Goal: Information Seeking & Learning: Learn about a topic

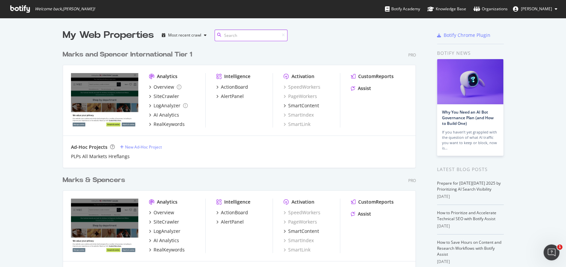
scroll to position [44, 0]
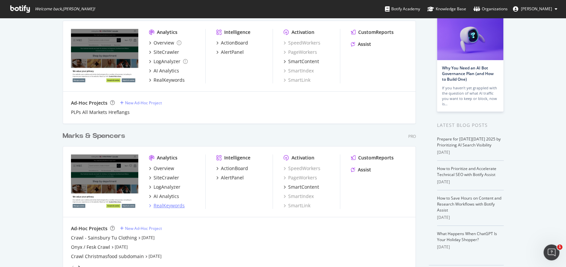
click at [170, 204] on div "RealKeywords" at bounding box center [169, 205] width 31 height 7
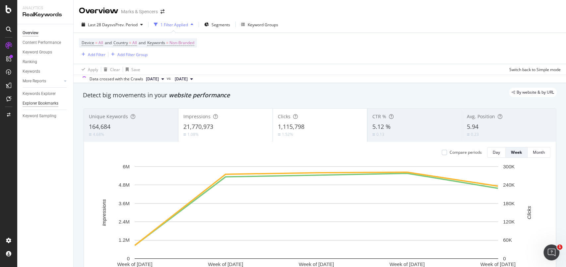
click at [50, 103] on div "Explorer Bookmarks" at bounding box center [41, 103] width 36 height 7
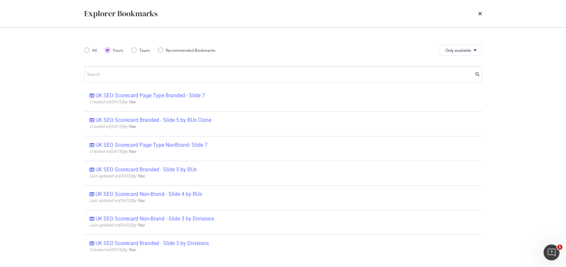
scroll to position [177, 0]
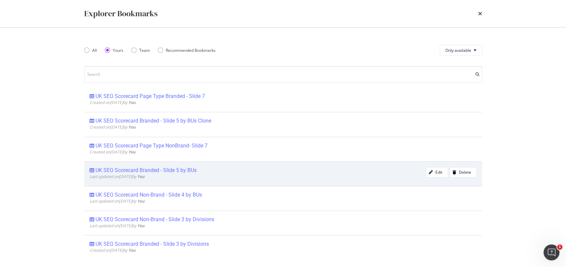
click at [169, 167] on div "UK SEO Scorecard Branded - Slide 5 by BUs" at bounding box center [145, 170] width 101 height 7
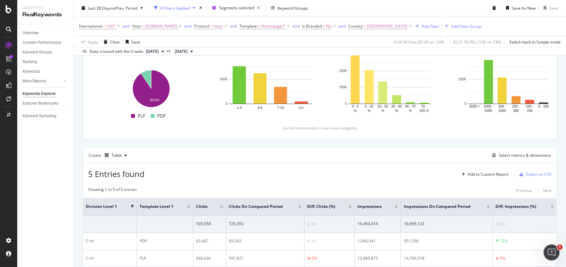
scroll to position [102, 0]
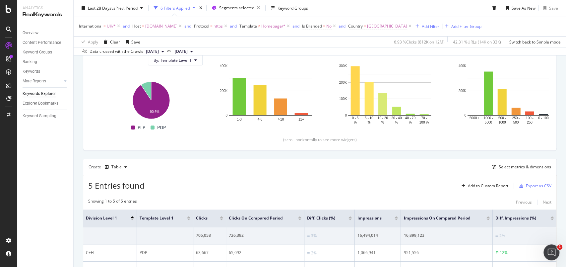
click at [39, 97] on div "Keywords Explorer" at bounding box center [39, 93] width 33 height 7
click at [38, 101] on div "Explorer Bookmarks" at bounding box center [41, 103] width 36 height 7
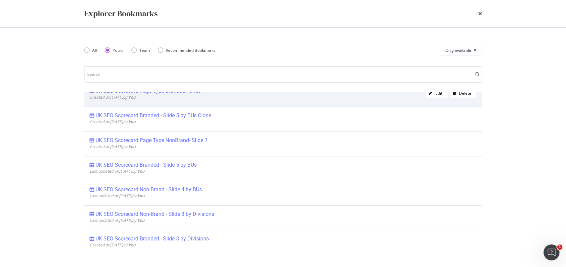
scroll to position [183, 0]
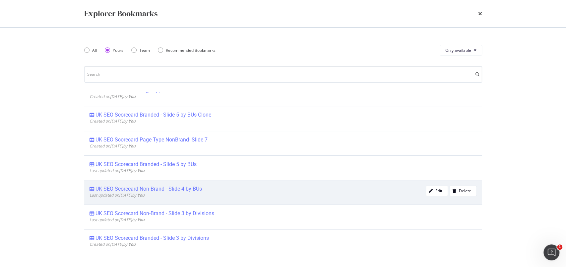
drag, startPoint x: 192, startPoint y: 189, endPoint x: 153, endPoint y: 189, distance: 38.8
click at [153, 189] on div "UK SEO Scorecard Non-Brand - Slide 4 by BUs" at bounding box center [148, 188] width 106 height 7
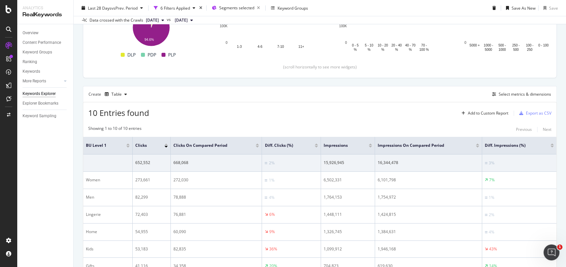
scroll to position [143, 0]
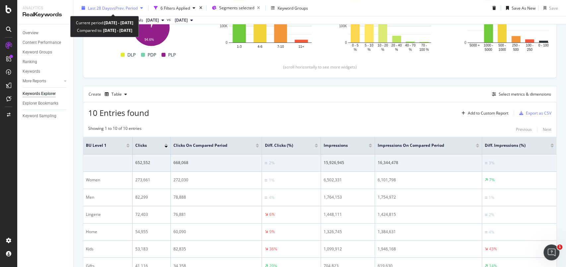
click at [83, 7] on icon "button" at bounding box center [84, 8] width 4 height 4
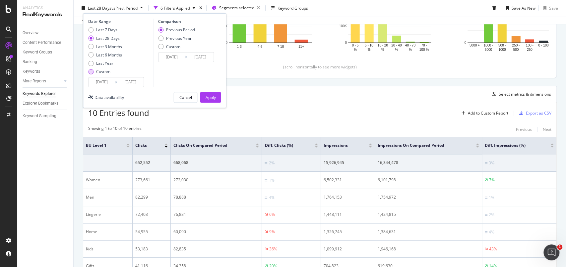
click at [103, 70] on div "Custom" at bounding box center [103, 72] width 14 height 6
click at [104, 79] on input "2025/09/07" at bounding box center [102, 81] width 27 height 9
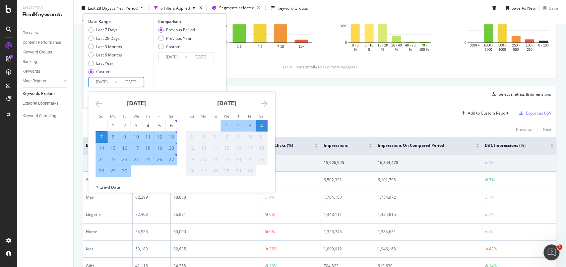
click at [101, 101] on icon "Move backward to switch to the previous month." at bounding box center [98, 103] width 7 height 8
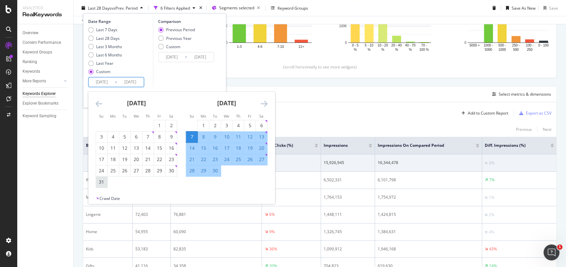
click at [103, 181] on div "31" at bounding box center [101, 181] width 11 height 7
type input "2025/08/31"
type input "2025/07/27"
type input "2025/08/30"
click at [249, 160] on div "26" at bounding box center [249, 159] width 11 height 7
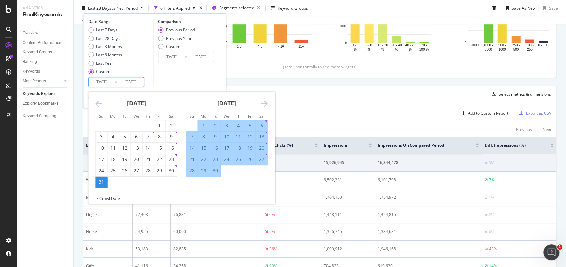
type input "2025/09/26"
type input "2025/08/04"
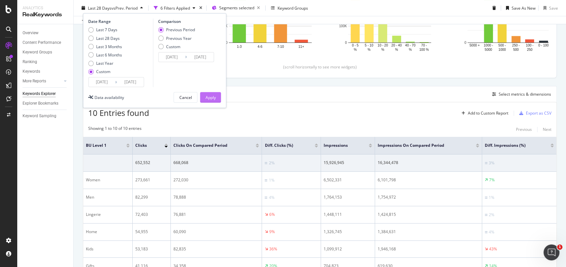
click at [215, 95] on div "Apply" at bounding box center [210, 97] width 10 height 6
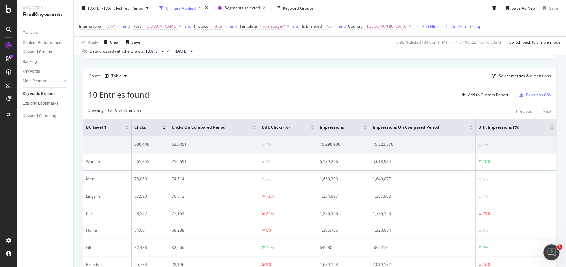
scroll to position [193, 0]
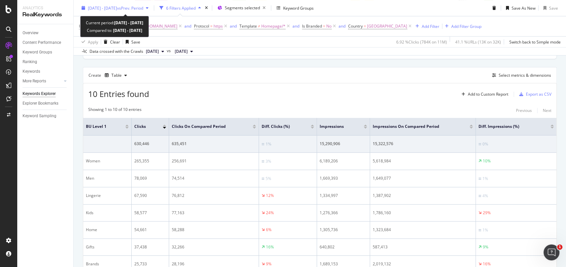
click at [143, 10] on span "vs Prev. Period" at bounding box center [130, 8] width 26 height 6
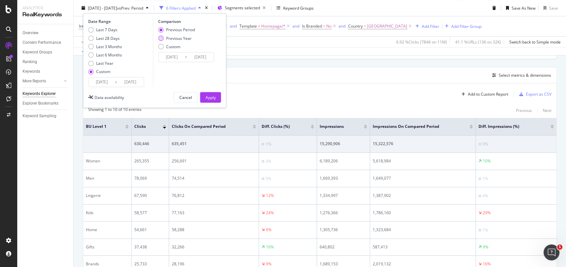
click at [188, 39] on div "Previous Year" at bounding box center [179, 38] width 26 height 6
type input "2024/09/01"
type input "2024/09/27"
click at [220, 95] on button "Apply" at bounding box center [210, 97] width 21 height 11
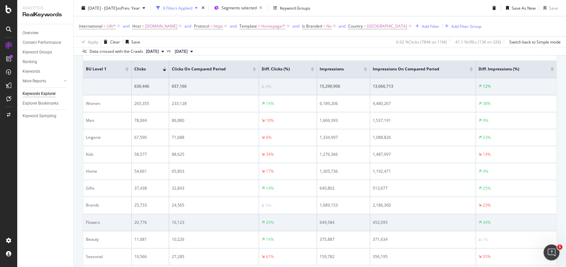
scroll to position [265, 0]
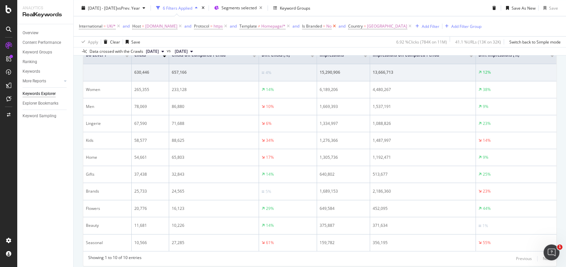
click at [337, 27] on icon at bounding box center [335, 26] width 6 height 7
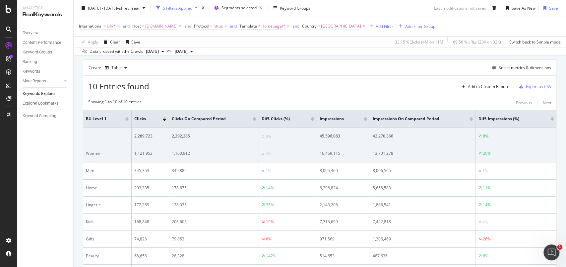
scroll to position [200, 0]
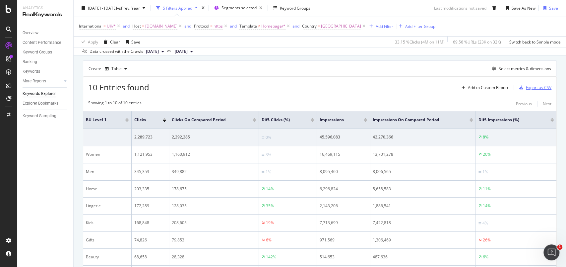
click at [533, 86] on div "Export as CSV" at bounding box center [539, 88] width 26 height 6
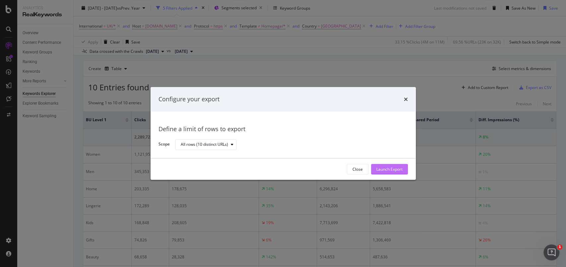
click at [382, 167] on div "Launch Export" at bounding box center [389, 169] width 26 height 6
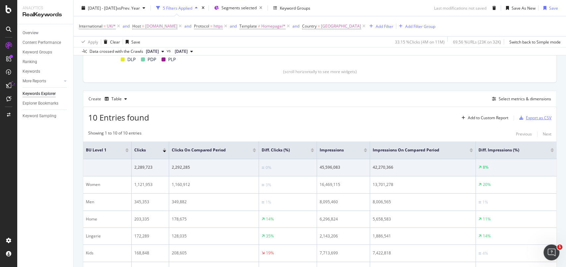
scroll to position [156, 0]
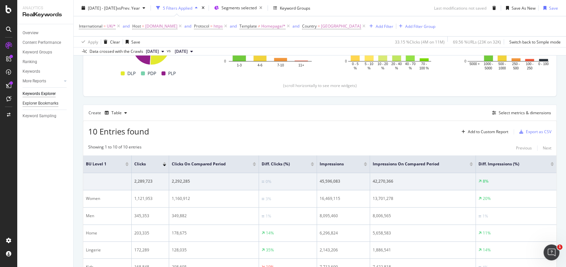
click at [33, 103] on div "Explorer Bookmarks" at bounding box center [41, 103] width 36 height 7
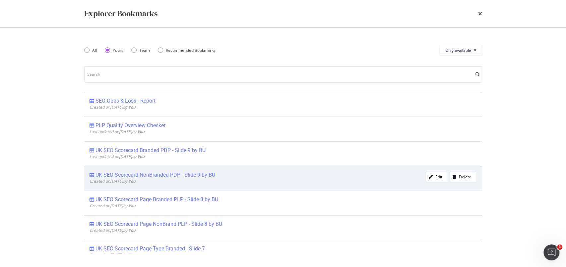
click at [156, 175] on div "UK SEO Scorecard NonBranded PDP - Slide 9 by BU" at bounding box center [155, 174] width 120 height 7
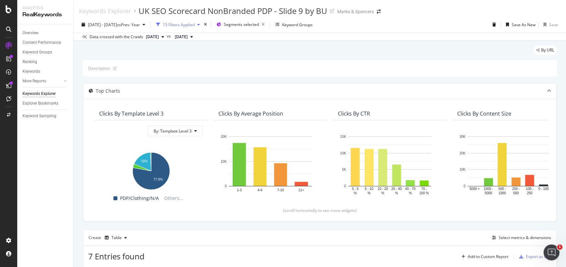
click at [195, 23] on div "15 Filters Applied" at bounding box center [179, 25] width 32 height 6
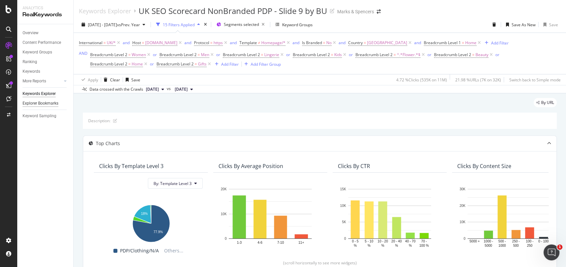
click at [40, 102] on div "Explorer Bookmarks" at bounding box center [41, 103] width 36 height 7
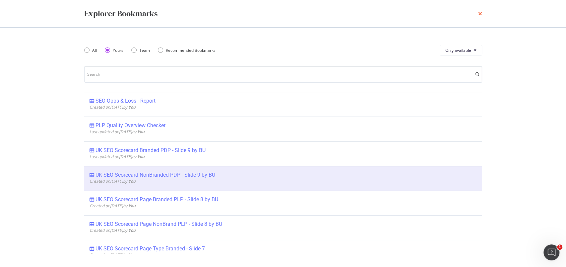
click at [478, 14] on icon "times" at bounding box center [480, 13] width 4 height 5
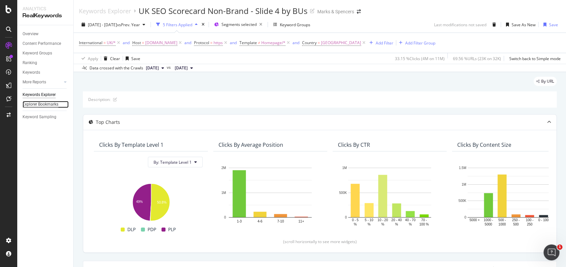
click at [50, 103] on div "Explorer Bookmarks" at bounding box center [41, 104] width 36 height 7
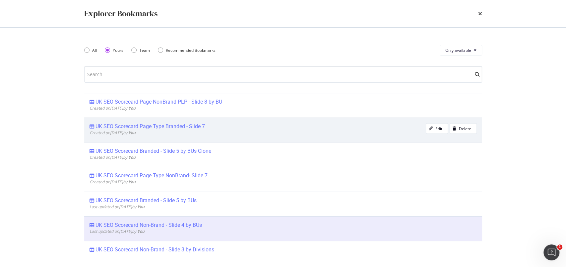
scroll to position [133, 0]
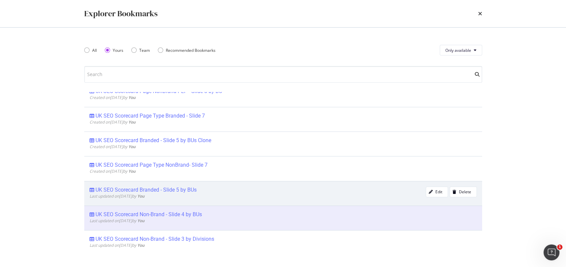
click at [177, 189] on div "UK SEO Scorecard Branded - Slide 5 by BUs" at bounding box center [145, 189] width 101 height 7
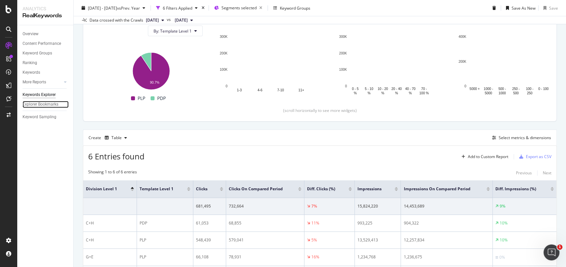
scroll to position [188, 0]
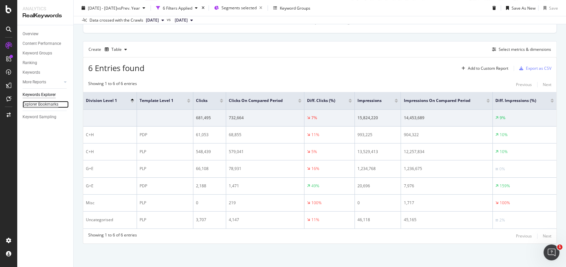
click at [36, 102] on div "Explorer Bookmarks" at bounding box center [41, 104] width 36 height 7
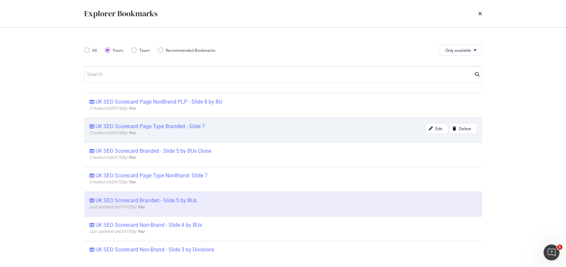
scroll to position [133, 0]
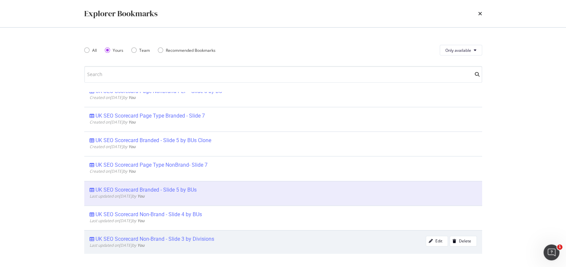
click at [192, 238] on div "UK SEO Scorecard Non-Brand - Slide 3 by Divisions" at bounding box center [154, 238] width 119 height 7
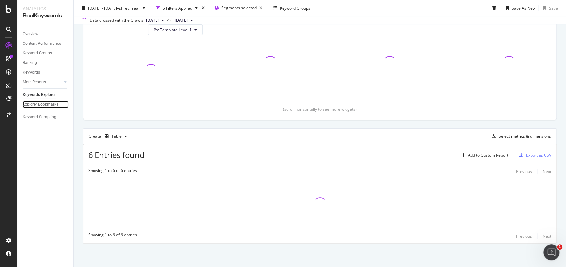
scroll to position [101, 0]
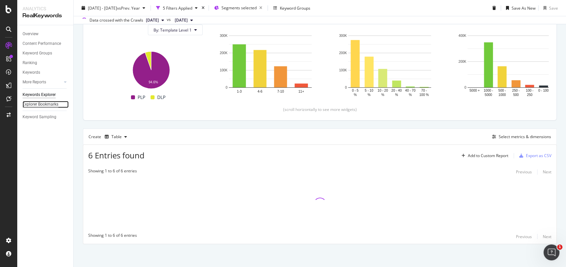
click at [47, 104] on div "Explorer Bookmarks" at bounding box center [41, 104] width 36 height 7
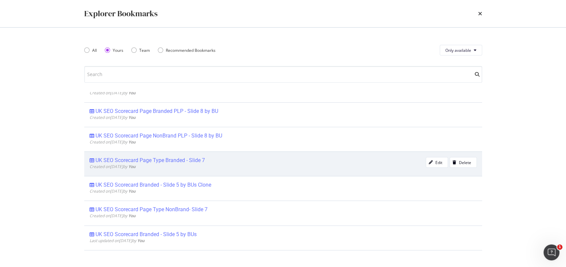
scroll to position [119, 0]
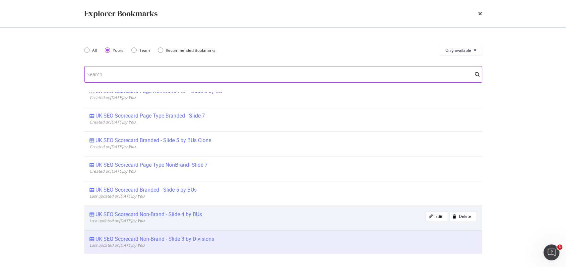
scroll to position [88, 0]
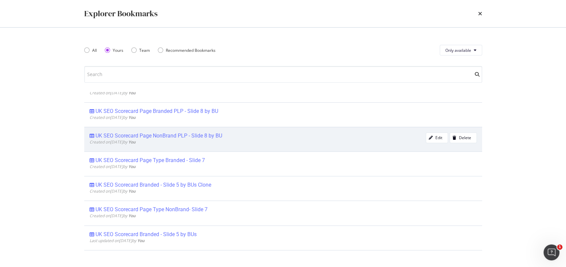
click at [173, 135] on div "UK SEO Scorecard Page NonBrand PLP - Slide 8 by BU" at bounding box center [158, 135] width 127 height 7
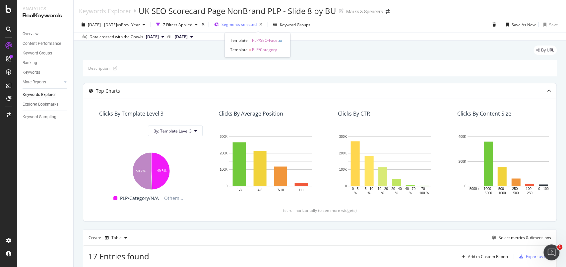
click at [257, 26] on span "Segments selected" at bounding box center [239, 25] width 35 height 6
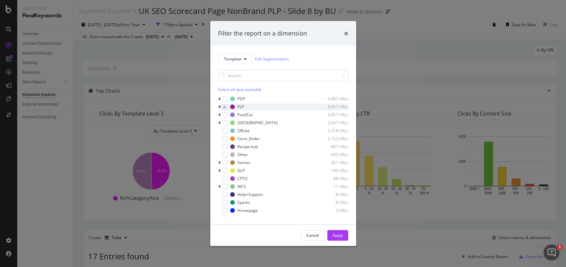
click at [219, 107] on icon "modal" at bounding box center [220, 106] width 2 height 4
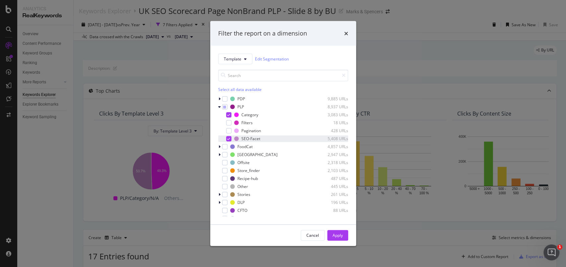
click at [228, 139] on icon "modal" at bounding box center [228, 138] width 3 height 3
click at [339, 236] on div "Apply" at bounding box center [338, 235] width 10 height 6
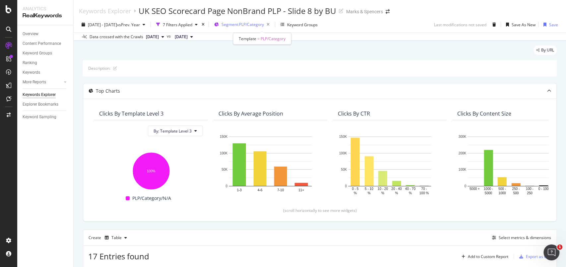
click at [260, 27] on span "Segment: PLP/Category" at bounding box center [243, 25] width 42 height 6
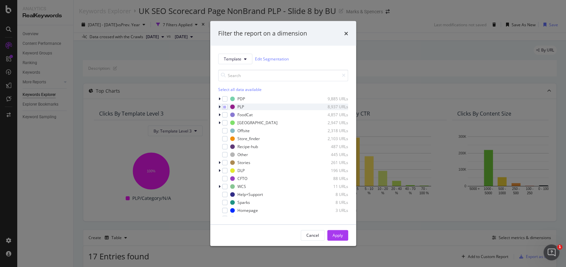
click at [219, 108] on icon "modal" at bounding box center [220, 106] width 2 height 4
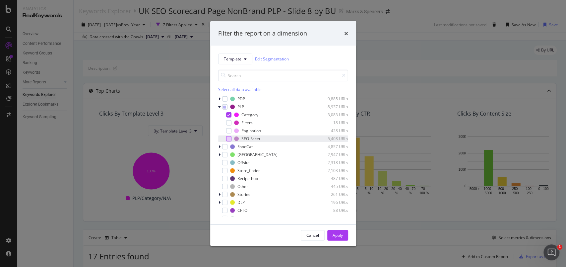
click at [227, 139] on div "modal" at bounding box center [228, 138] width 5 height 5
click at [334, 236] on div "Apply" at bounding box center [338, 235] width 10 height 6
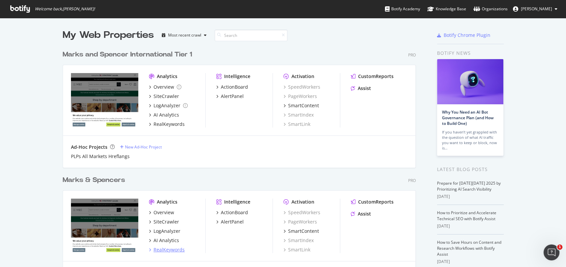
click at [161, 247] on div "RealKeywords" at bounding box center [169, 249] width 31 height 7
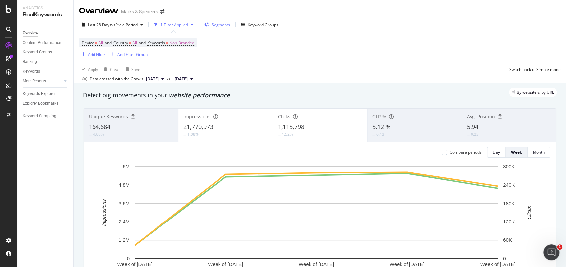
click at [227, 26] on span "Segments" at bounding box center [221, 25] width 19 height 6
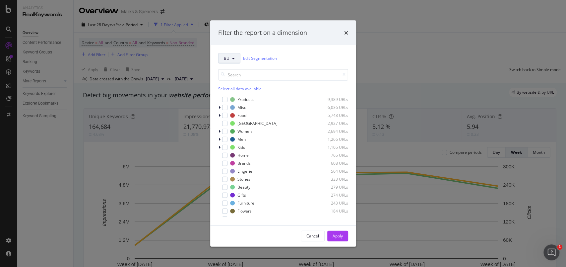
click at [228, 62] on button "BU" at bounding box center [229, 58] width 22 height 11
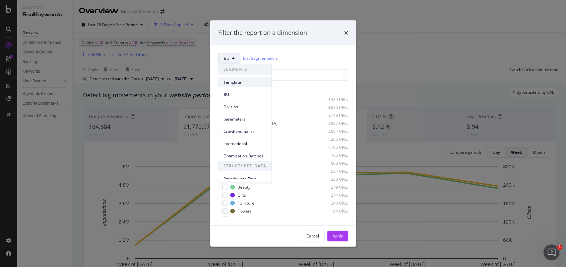
click at [227, 84] on span "Template" at bounding box center [244, 82] width 43 height 6
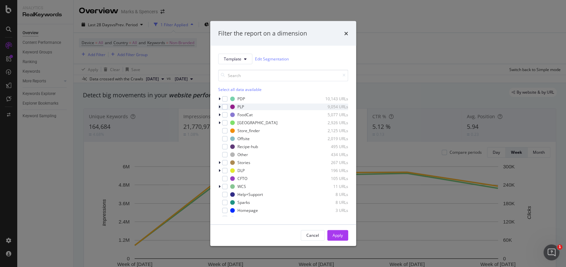
click at [219, 107] on icon "modal" at bounding box center [220, 106] width 2 height 4
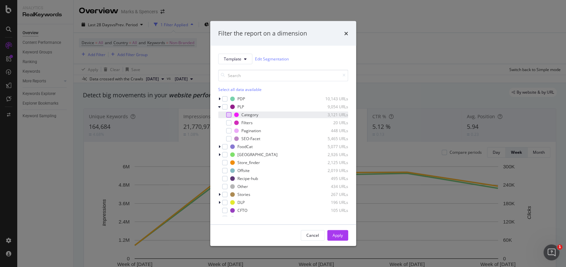
click at [227, 116] on div "modal" at bounding box center [228, 114] width 5 height 5
click at [228, 140] on div "modal" at bounding box center [228, 138] width 5 height 5
click at [339, 238] on div "Apply" at bounding box center [338, 235] width 10 height 10
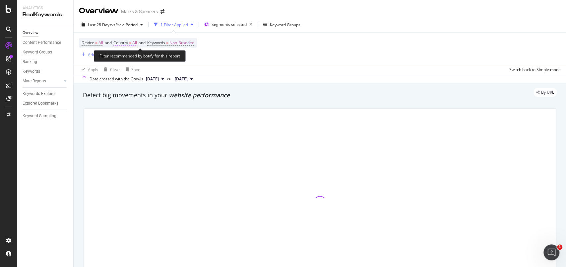
click at [137, 41] on span "All" at bounding box center [134, 42] width 5 height 9
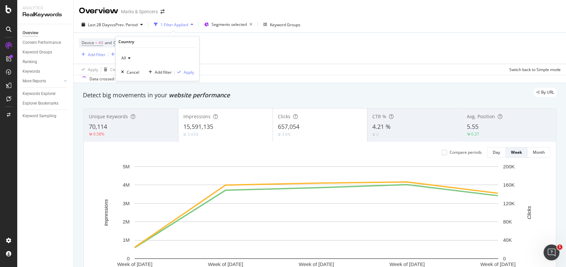
click at [131, 57] on div "All" at bounding box center [157, 58] width 73 height 11
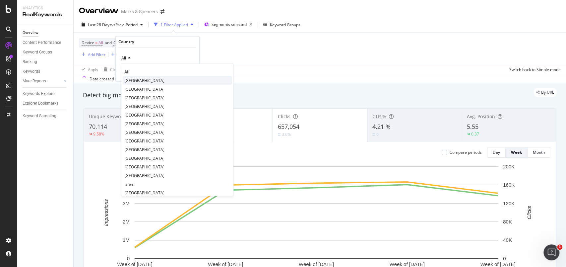
click at [133, 82] on span "[GEOGRAPHIC_DATA]" at bounding box center [144, 81] width 40 height 6
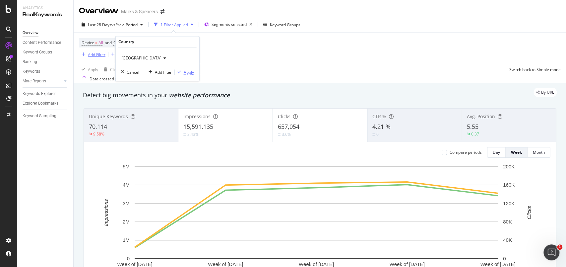
click at [188, 71] on div "Apply" at bounding box center [189, 72] width 10 height 6
click at [100, 54] on div "Add Filter" at bounding box center [97, 55] width 18 height 6
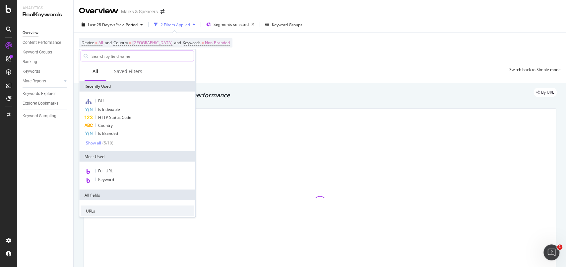
click at [110, 53] on input "text" at bounding box center [142, 56] width 103 height 10
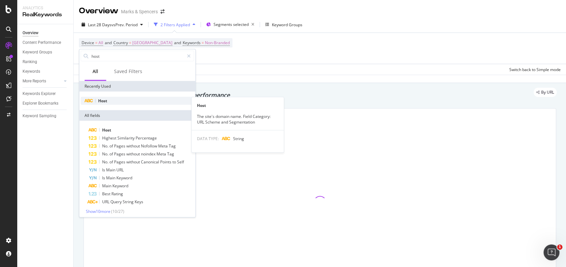
type input "host"
click at [107, 98] on span "Host" at bounding box center [102, 101] width 9 height 6
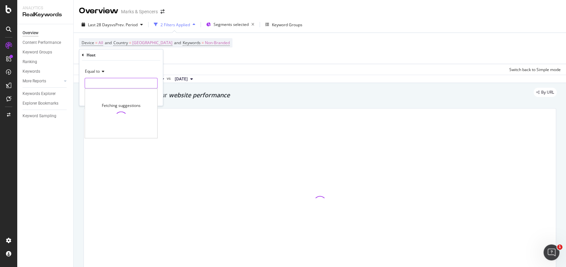
click at [117, 85] on input "text" at bounding box center [121, 83] width 72 height 11
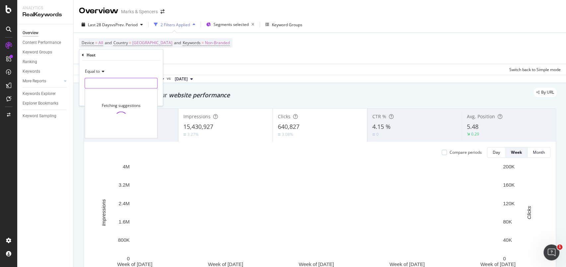
click at [133, 83] on input "text" at bounding box center [121, 83] width 72 height 11
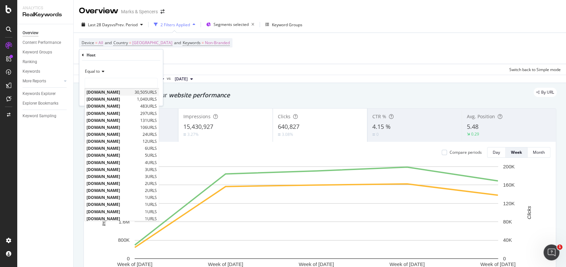
click at [131, 92] on span "www.marksandspencer.com" at bounding box center [110, 92] width 46 height 6
type input "www.marksandspencer.com"
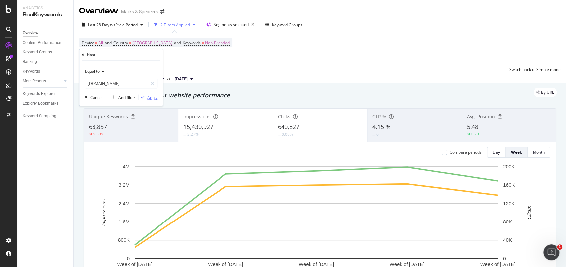
click at [155, 98] on div "Apply" at bounding box center [152, 97] width 10 height 6
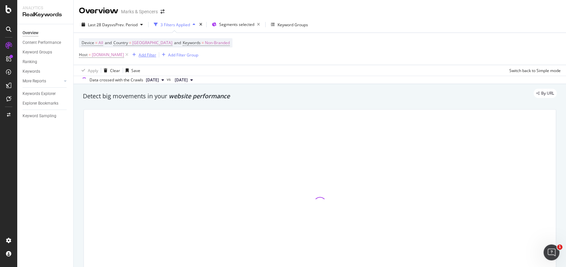
click at [156, 55] on div "Add Filter" at bounding box center [148, 55] width 18 height 6
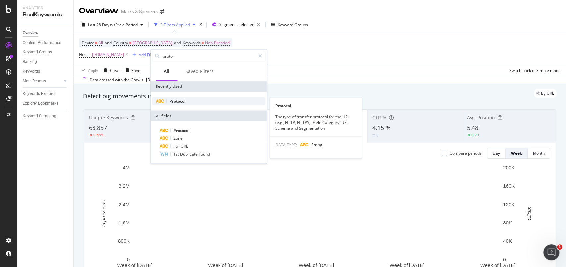
type input "proto"
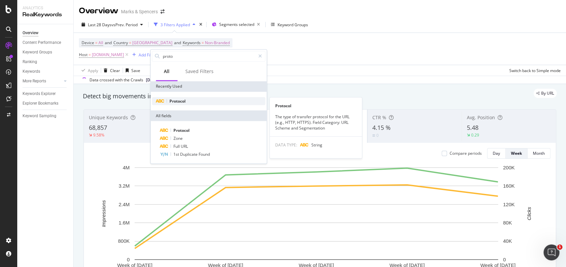
click at [180, 102] on span "Protocol" at bounding box center [177, 101] width 16 height 6
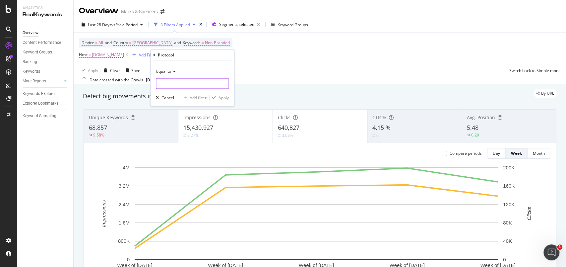
click at [178, 84] on input "text" at bounding box center [192, 83] width 72 height 11
click at [177, 92] on span "https" at bounding box center [181, 93] width 46 height 6
type input "https"
click at [221, 95] on div "Apply" at bounding box center [224, 98] width 10 height 6
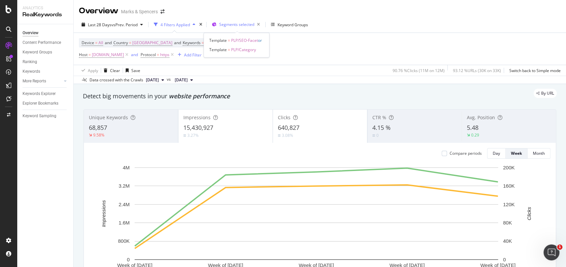
click at [245, 28] on div "Segments selected" at bounding box center [240, 24] width 43 height 9
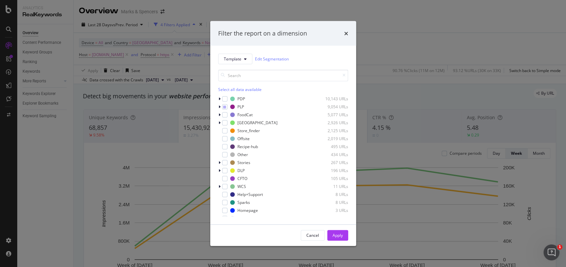
click at [410, 36] on div "Filter the report on a dimension Template Edit Segmentation Select all data ava…" at bounding box center [283, 133] width 566 height 267
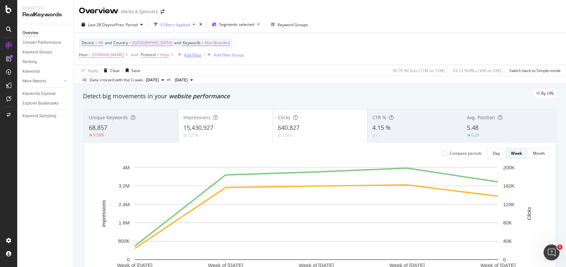
click at [202, 54] on div "Add Filter" at bounding box center [193, 55] width 18 height 6
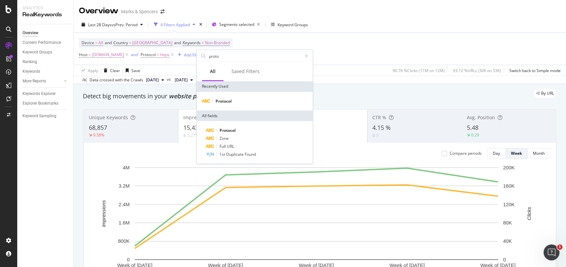
click at [354, 37] on div "Device = All and Country = United Kingdom and Keywords = Non-Branded Host = www…" at bounding box center [320, 49] width 482 height 32
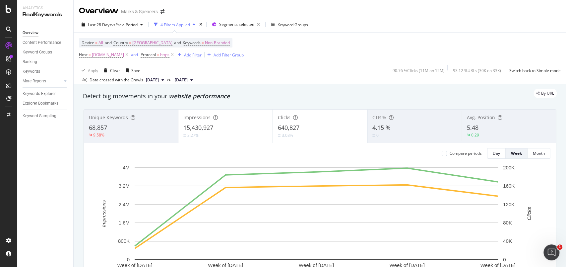
click at [202, 55] on div "Add Filter" at bounding box center [193, 55] width 18 height 6
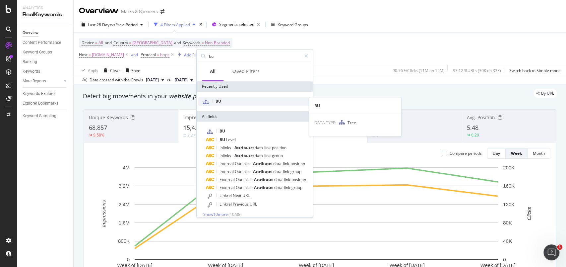
type input "bu"
click at [231, 101] on div "BU" at bounding box center [254, 101] width 113 height 9
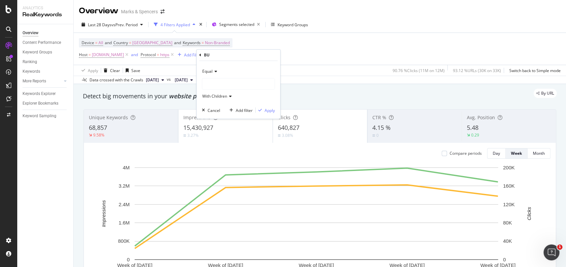
click at [237, 81] on div at bounding box center [238, 84] width 72 height 11
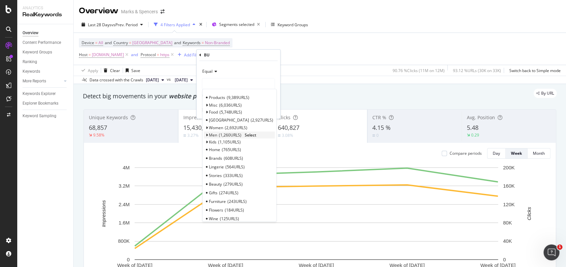
click at [206, 136] on icon at bounding box center [207, 135] width 2 height 4
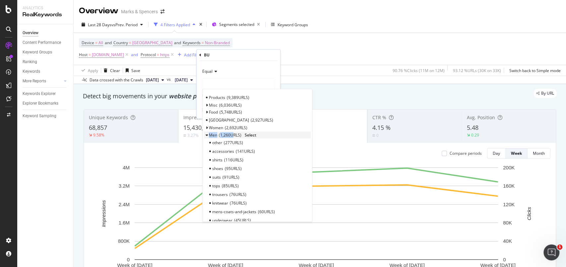
click at [206, 136] on icon at bounding box center [207, 135] width 2 height 4
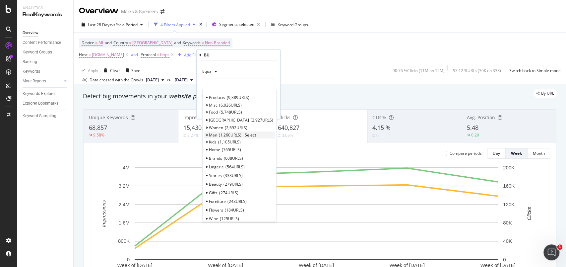
click at [250, 133] on span "Select" at bounding box center [251, 135] width 12 height 6
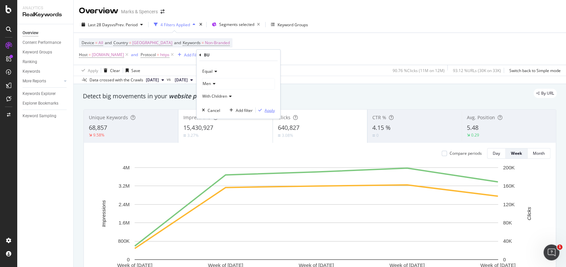
click at [269, 108] on div "Apply" at bounding box center [270, 110] width 10 height 6
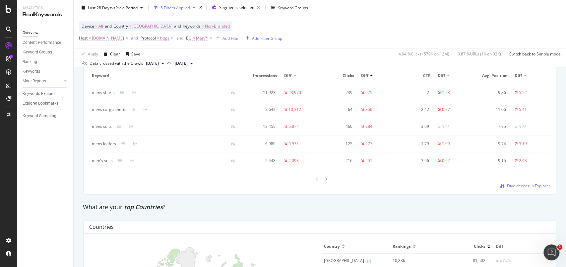
scroll to position [827, 0]
click at [43, 91] on div "Keywords Explorer" at bounding box center [39, 93] width 33 height 7
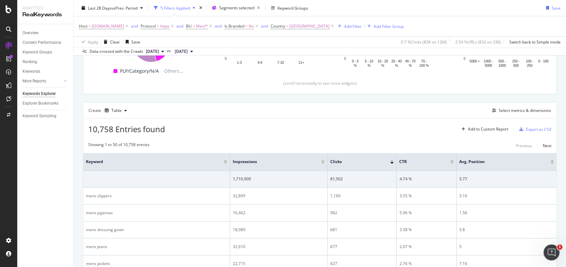
scroll to position [134, 0]
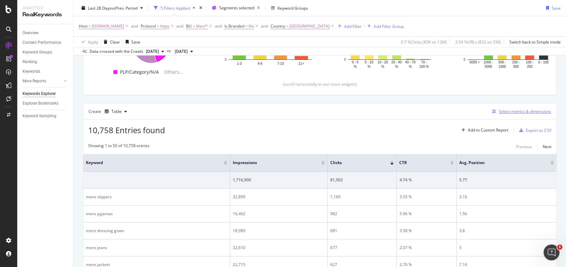
click at [521, 113] on div "Select metrics & dimensions" at bounding box center [525, 111] width 52 height 6
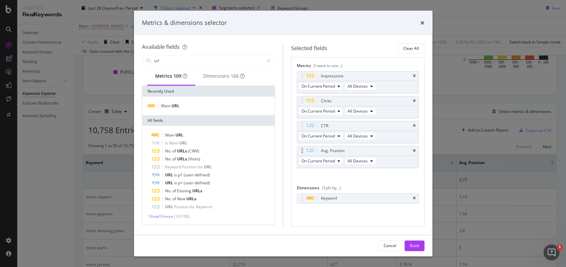
type input "url"
click at [421, 20] on icon "times" at bounding box center [422, 22] width 4 height 5
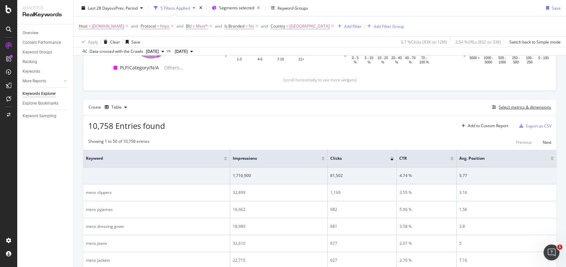
scroll to position [141, 0]
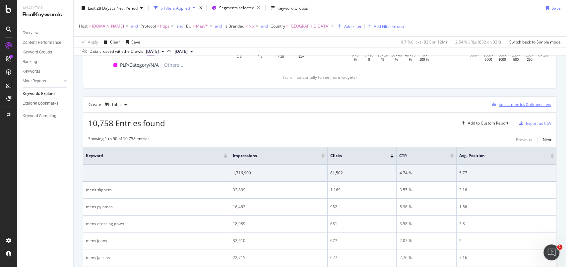
click at [516, 105] on div "Select metrics & dimensions" at bounding box center [525, 104] width 52 height 6
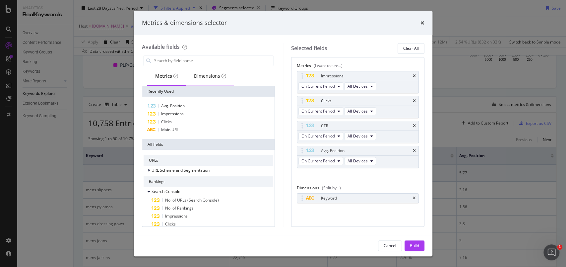
click at [212, 75] on div "Dimensions" at bounding box center [210, 76] width 32 height 7
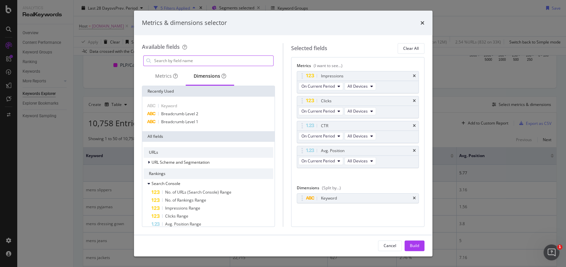
click at [191, 60] on input "modal" at bounding box center [214, 61] width 120 height 10
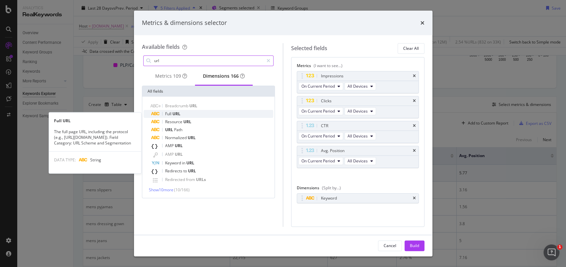
type input "url"
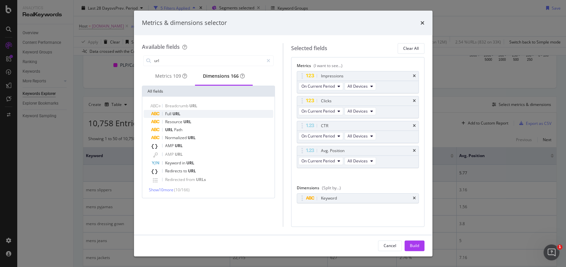
click at [173, 114] on span "URL" at bounding box center [176, 114] width 8 height 6
click at [413, 198] on icon "times" at bounding box center [414, 198] width 3 height 4
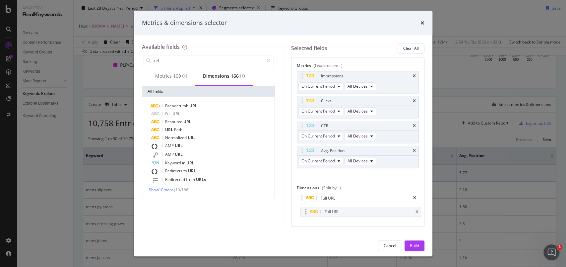
drag, startPoint x: 305, startPoint y: 196, endPoint x: 308, endPoint y: 210, distance: 14.2
click at [308, 210] on body "Analytics RealKeywords Overview Content Performance Keyword Groups Ranking Keyw…" at bounding box center [283, 133] width 566 height 267
click at [414, 75] on icon "times" at bounding box center [414, 76] width 3 height 4
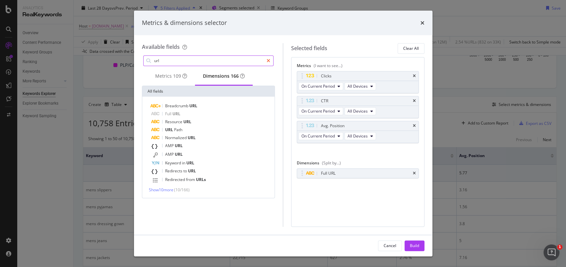
click at [273, 62] on div "modal" at bounding box center [269, 60] width 10 height 11
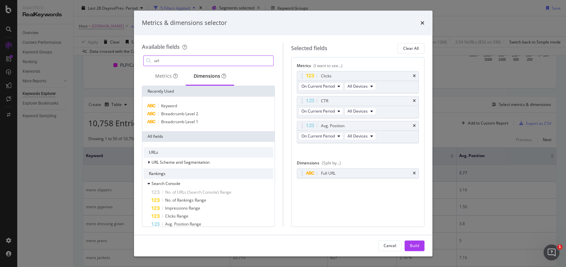
click at [241, 62] on input "url" at bounding box center [214, 61] width 120 height 10
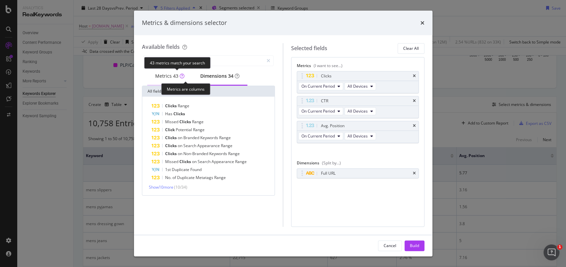
click at [174, 79] on div "43" at bounding box center [175, 76] width 5 height 7
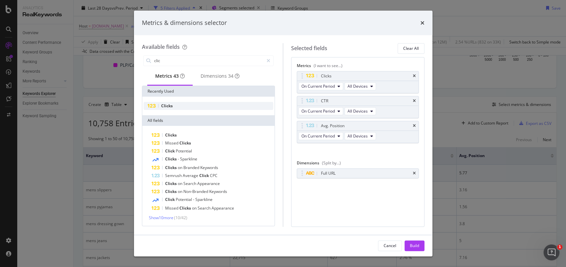
click at [176, 107] on div "Clicks" at bounding box center [209, 106] width 130 height 8
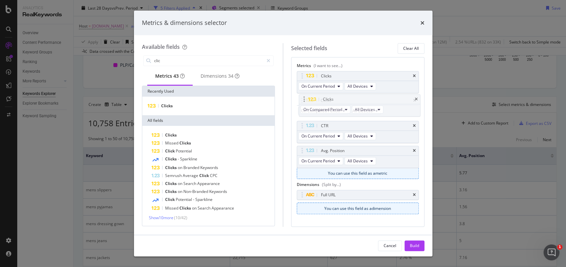
drag, startPoint x: 304, startPoint y: 151, endPoint x: 306, endPoint y: 100, distance: 51.1
click at [306, 100] on body "Analytics RealKeywords Overview Content Performance Keyword Groups Ranking Keyw…" at bounding box center [283, 133] width 566 height 267
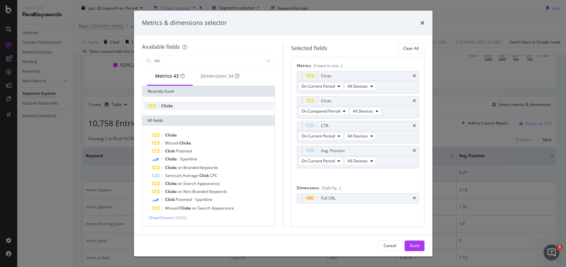
click at [163, 107] on span "Clicks" at bounding box center [167, 106] width 12 height 6
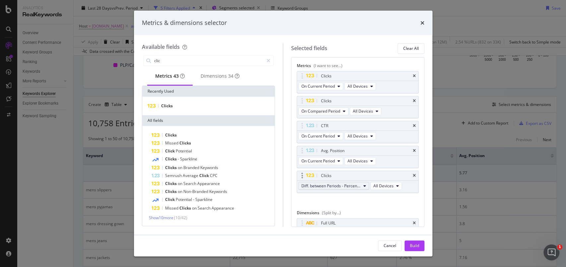
click at [345, 183] on span "Diff. between Periods - Percentage" at bounding box center [330, 186] width 59 height 6
click at [346, 231] on span "Diff. between Periods - Value" at bounding box center [337, 234] width 66 height 6
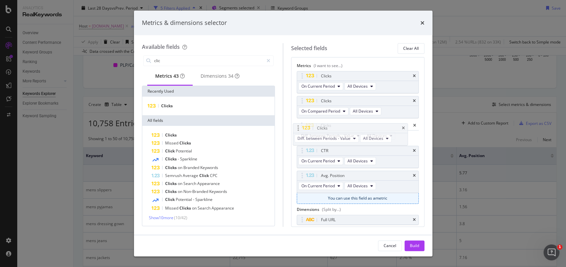
drag, startPoint x: 304, startPoint y: 176, endPoint x: 300, endPoint y: 129, distance: 47.3
click at [300, 129] on body "Analytics RealKeywords Overview Content Performance Keyword Groups Ranking Keyw…" at bounding box center [283, 133] width 566 height 267
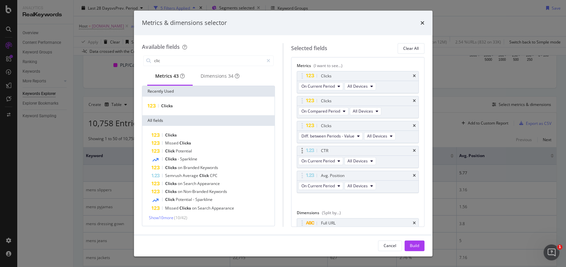
click at [410, 148] on div "CTR" at bounding box center [357, 150] width 121 height 9
click at [413, 149] on icon "times" at bounding box center [414, 151] width 3 height 4
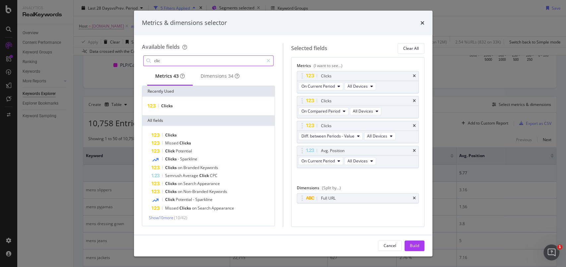
click at [170, 61] on input "clic" at bounding box center [209, 61] width 110 height 10
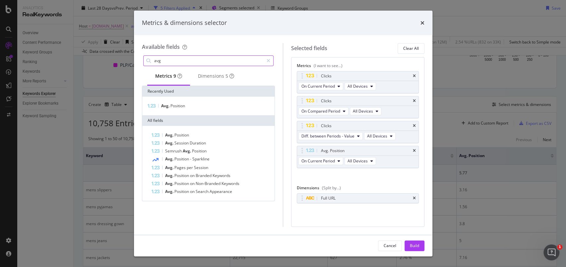
type input "avg"
click at [170, 103] on div "Avg. Position" at bounding box center [208, 105] width 133 height 19
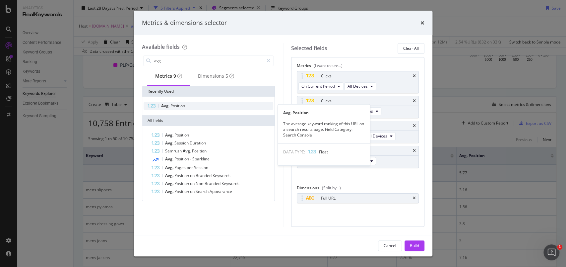
click at [170, 107] on span "Avg." at bounding box center [165, 106] width 9 height 6
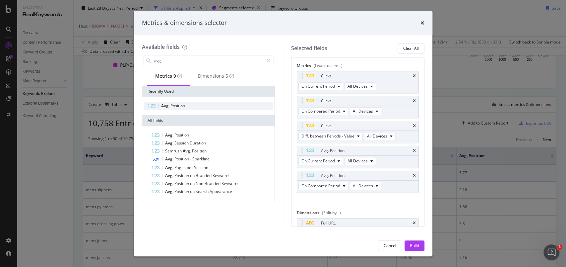
click at [170, 107] on span "Avg." at bounding box center [165, 106] width 9 height 6
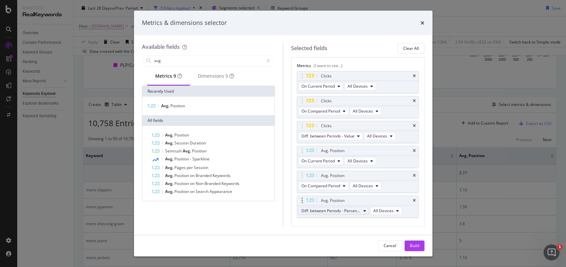
click at [356, 208] on span "Diff. between Periods - Percentage" at bounding box center [330, 211] width 59 height 6
click at [354, 195] on div "Diff. between Periods - Value" at bounding box center [337, 199] width 77 height 10
click at [415, 244] on div "Build" at bounding box center [414, 245] width 9 height 6
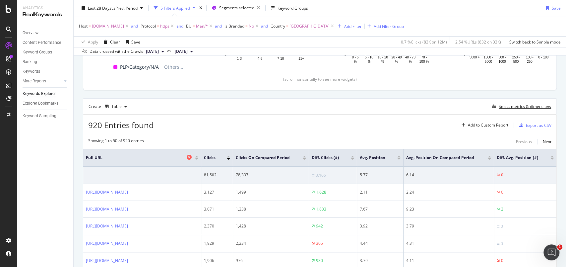
scroll to position [153, 0]
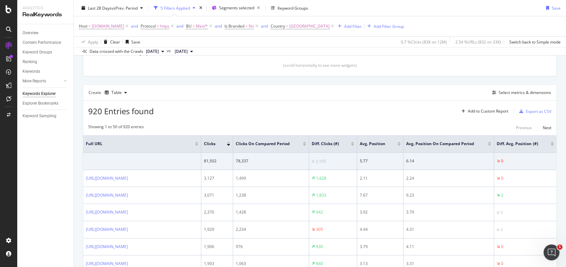
click at [354, 144] on div at bounding box center [352, 145] width 3 height 2
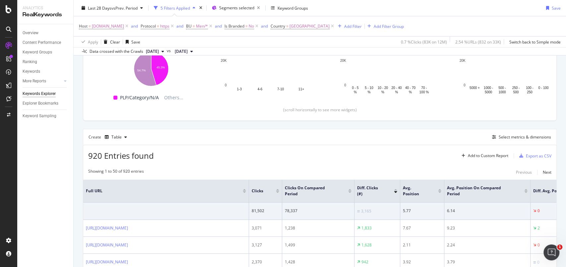
scroll to position [153, 0]
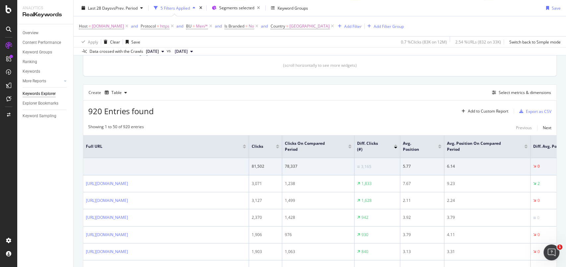
click at [397, 143] on div "Diff. Clicks (#)" at bounding box center [377, 146] width 40 height 12
click at [396, 144] on div at bounding box center [395, 145] width 3 height 2
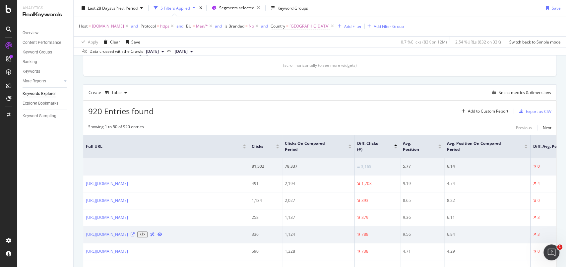
scroll to position [197, 0]
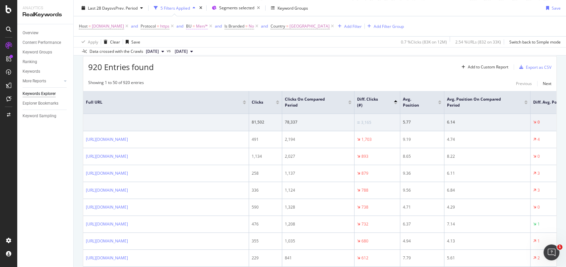
click at [208, 28] on span "Men/*" at bounding box center [202, 26] width 12 height 9
click at [225, 52] on icon at bounding box center [224, 54] width 5 height 4
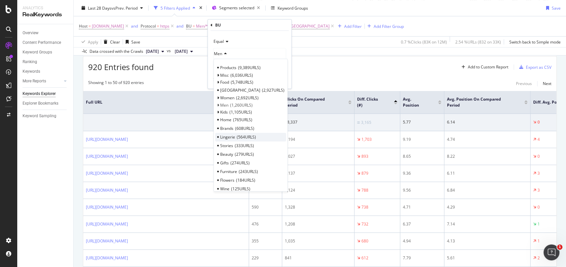
click at [229, 135] on span "Lingerie" at bounding box center [227, 137] width 15 height 6
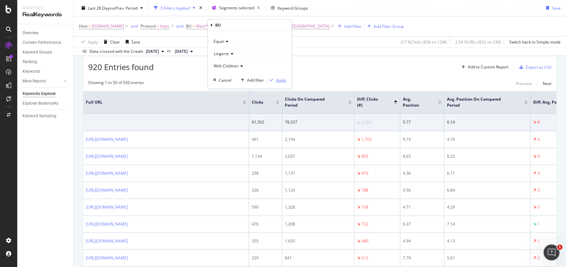
click at [277, 81] on div "Apply" at bounding box center [281, 80] width 10 height 6
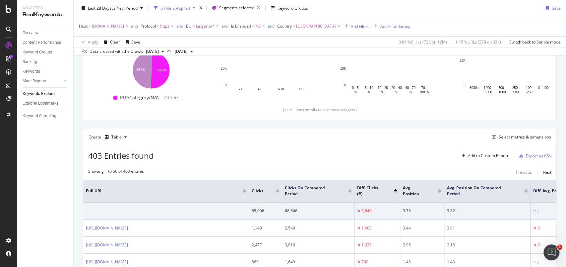
scroll to position [197, 0]
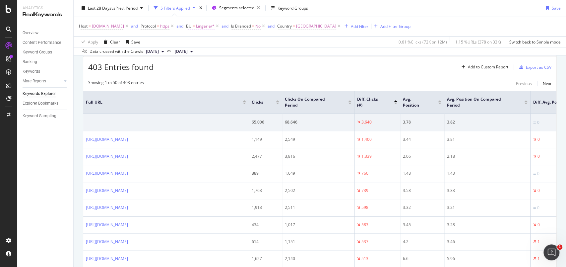
click at [215, 27] on span "Lingerie/*" at bounding box center [205, 26] width 19 height 9
click at [223, 50] on div "Lingerie" at bounding box center [250, 53] width 72 height 11
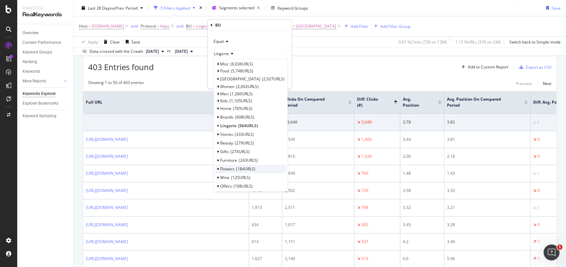
scroll to position [0, 0]
click at [262, 110] on span "Select" at bounding box center [261, 112] width 12 height 6
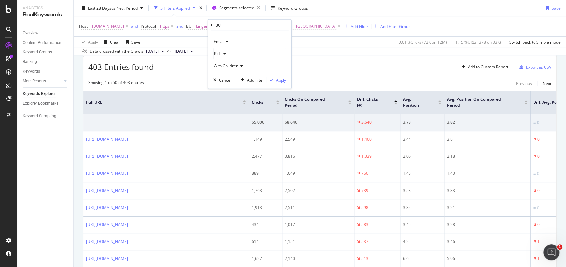
click at [280, 81] on div "Apply" at bounding box center [281, 80] width 10 height 6
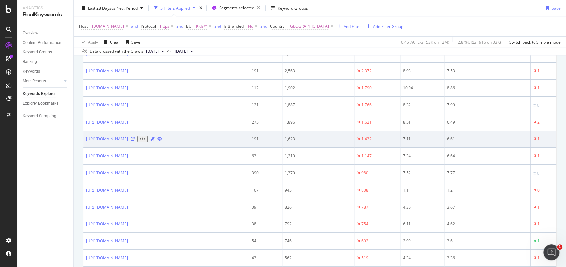
scroll to position [330, 0]
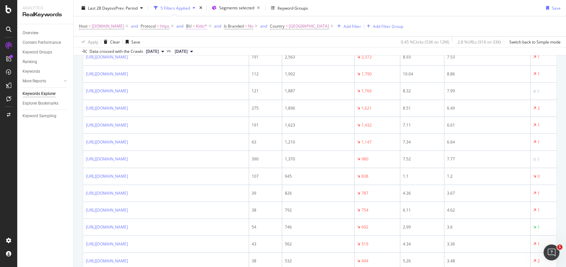
click at [207, 26] on span "Kids/*" at bounding box center [201, 26] width 11 height 9
click at [222, 51] on div at bounding box center [250, 53] width 72 height 11
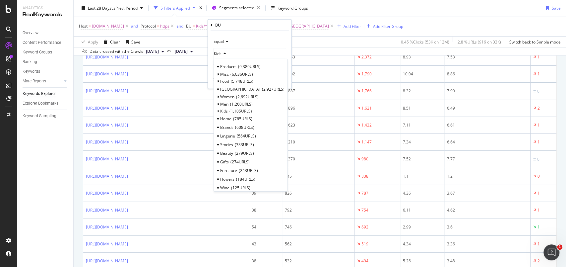
scroll to position [0, 0]
click at [243, 151] on div "Beauty 279 URLS" at bounding box center [250, 154] width 71 height 9
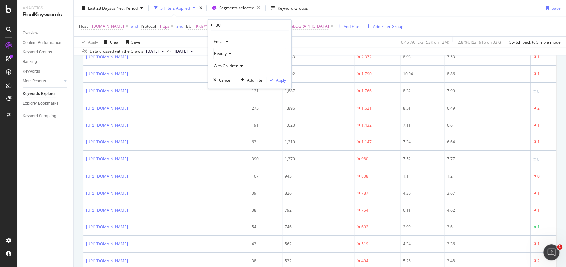
click at [281, 79] on div "Apply" at bounding box center [281, 80] width 10 height 6
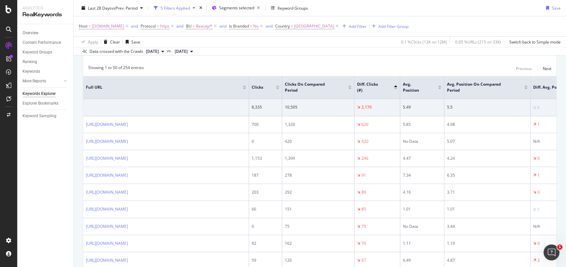
scroll to position [212, 0]
click at [213, 28] on span "Beauty/*" at bounding box center [204, 26] width 17 height 9
click at [221, 48] on div "Beauty" at bounding box center [250, 53] width 72 height 11
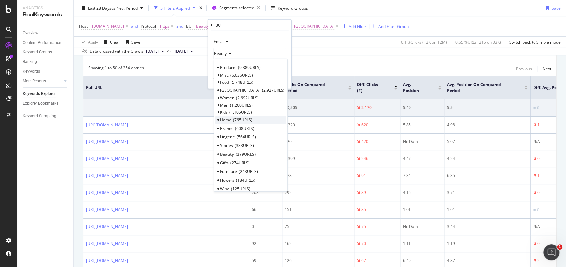
click at [237, 121] on span "765 URLS" at bounding box center [242, 120] width 19 height 6
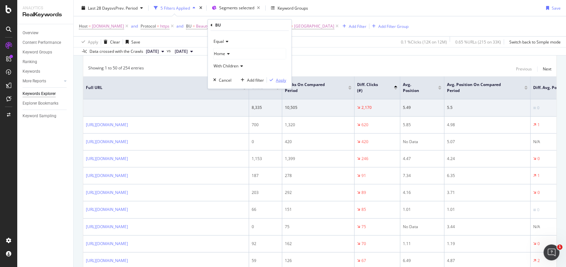
click at [279, 81] on div "Apply" at bounding box center [281, 80] width 10 height 6
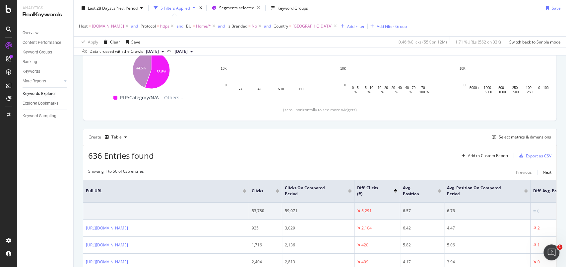
scroll to position [212, 0]
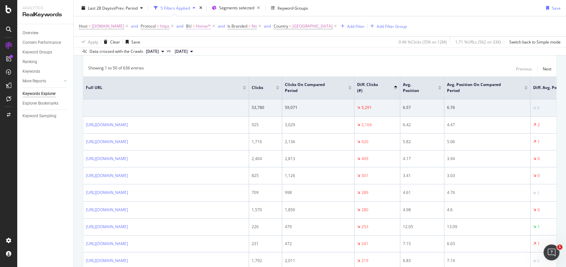
click at [211, 24] on span "Home/*" at bounding box center [203, 26] width 15 height 9
click at [226, 52] on icon at bounding box center [227, 54] width 5 height 4
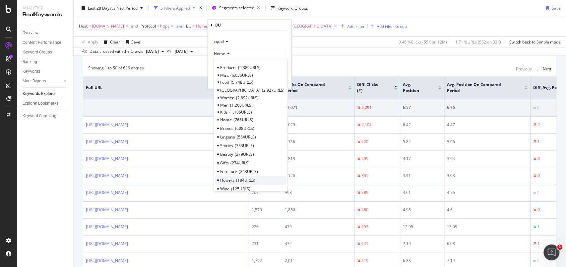
click at [234, 177] on span "Flowers" at bounding box center [227, 180] width 14 height 6
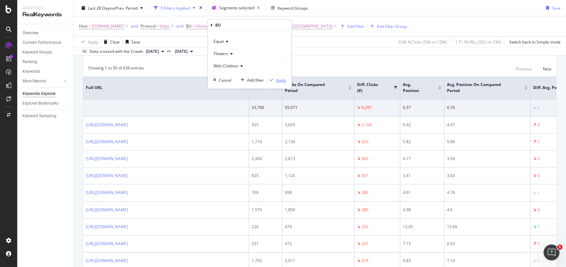
click at [280, 80] on div "Apply" at bounding box center [281, 80] width 10 height 6
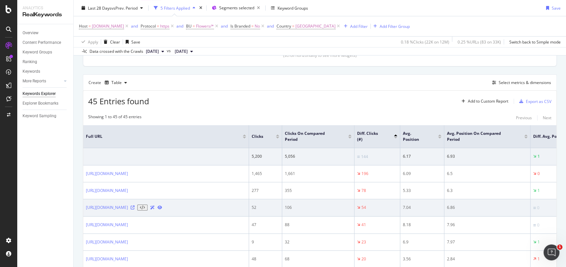
scroll to position [177, 0]
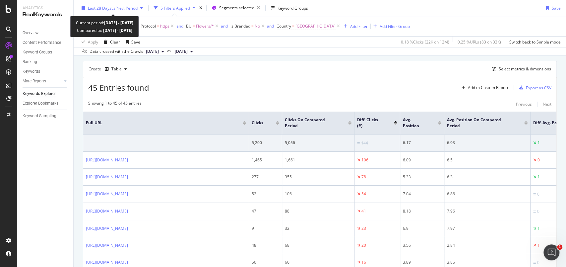
click at [80, 11] on div "Last 28 Days vs Prev. Period" at bounding box center [112, 8] width 67 height 10
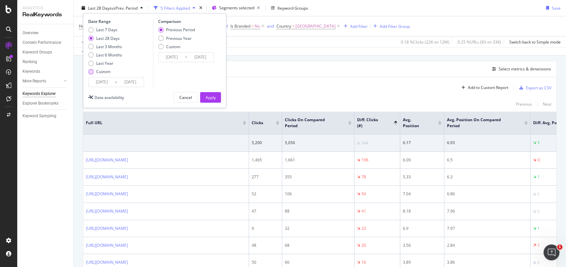
click at [92, 72] on div "Custom" at bounding box center [90, 71] width 5 height 5
click at [101, 81] on input "2025/09/07" at bounding box center [102, 81] width 27 height 9
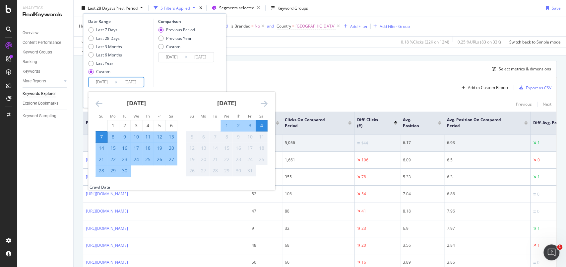
click at [99, 105] on icon "Move backward to switch to the previous month." at bounding box center [98, 103] width 7 height 8
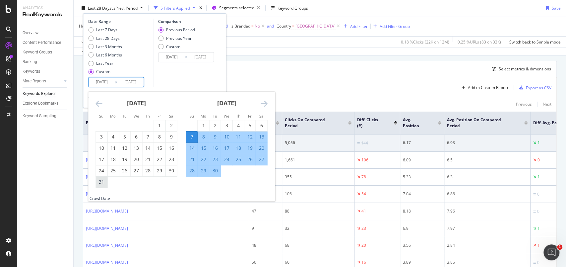
click at [101, 183] on div "31" at bounding box center [101, 181] width 11 height 7
type input "2025/08/31"
type input "2025/07/27"
type input "2025/08/30"
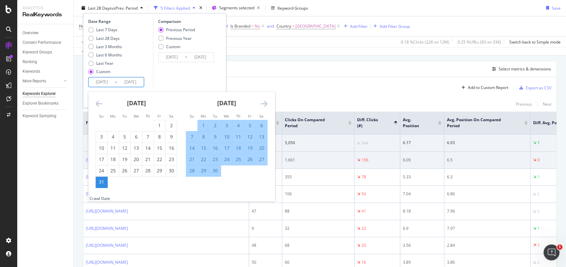
click at [248, 160] on div "26" at bounding box center [249, 159] width 11 height 7
type input "2025/09/26"
type input "2025/08/04"
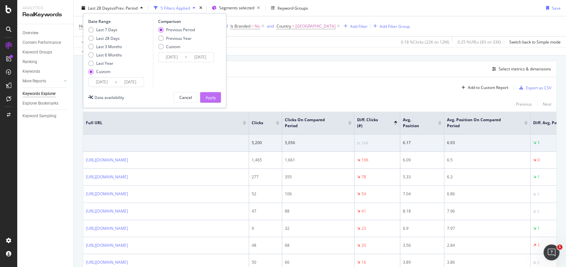
click at [214, 94] on div "Apply" at bounding box center [210, 97] width 10 height 10
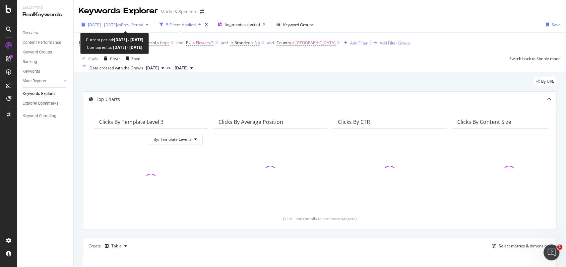
click at [80, 24] on div "button" at bounding box center [83, 25] width 9 height 4
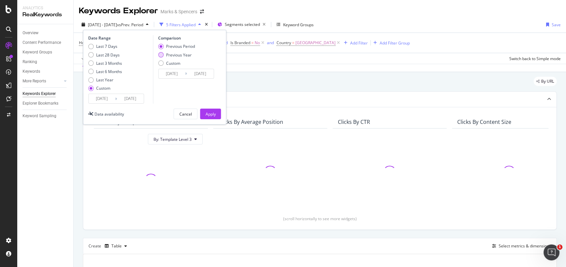
click at [159, 52] on div "Previous Year" at bounding box center [160, 54] width 5 height 5
type input "2024/09/01"
type input "2024/09/27"
click at [214, 114] on div "Apply" at bounding box center [210, 114] width 10 height 6
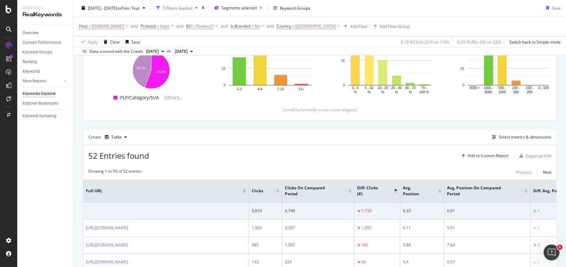
scroll to position [153, 0]
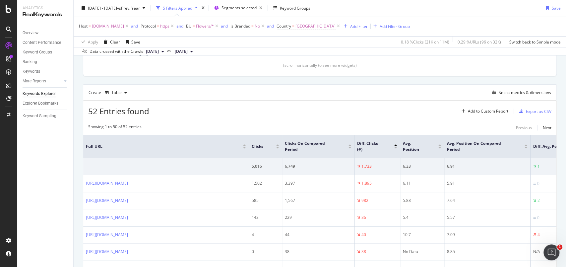
click at [214, 27] on span "Flowers/*" at bounding box center [205, 26] width 18 height 9
click at [222, 55] on div at bounding box center [250, 53] width 72 height 11
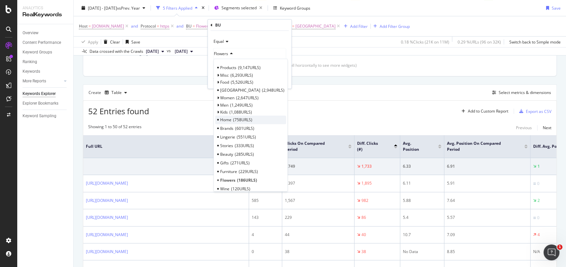
click at [242, 119] on span "758 URLS" at bounding box center [242, 120] width 19 height 6
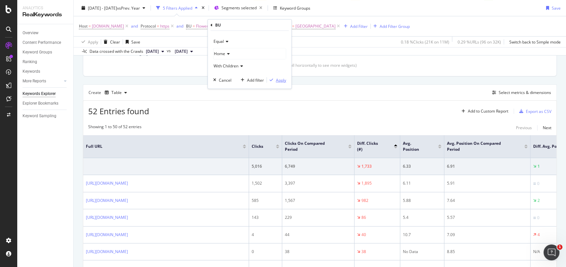
click at [279, 81] on div "Apply" at bounding box center [281, 80] width 10 height 6
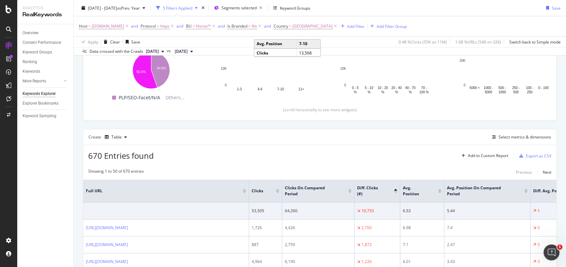
scroll to position [153, 0]
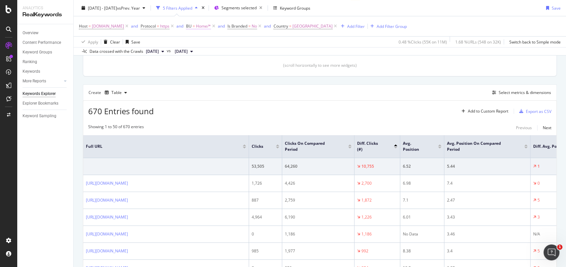
click at [211, 26] on span "Home/*" at bounding box center [203, 26] width 15 height 9
click at [220, 48] on div at bounding box center [250, 53] width 72 height 11
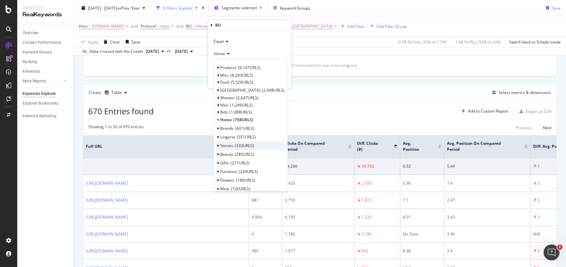
scroll to position [44, 0]
click at [231, 110] on span "Beauty" at bounding box center [226, 110] width 13 height 6
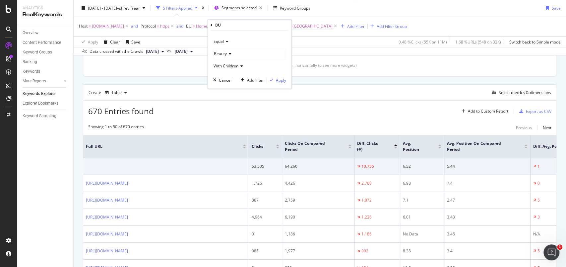
click at [279, 79] on div "Apply" at bounding box center [281, 80] width 10 height 6
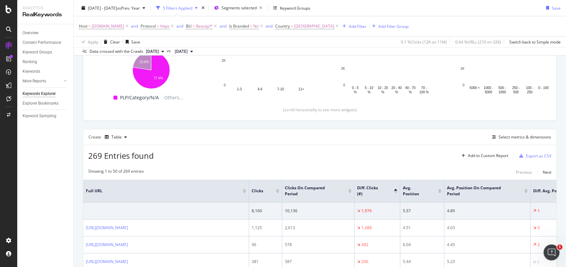
scroll to position [153, 0]
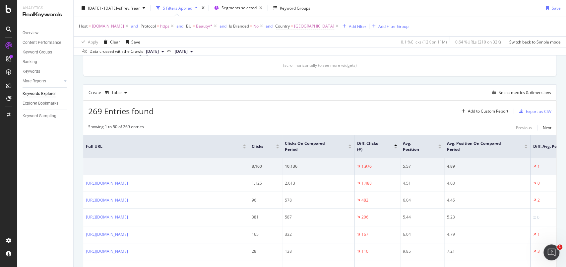
click at [213, 27] on span "Beauty/*" at bounding box center [204, 26] width 17 height 9
click at [229, 53] on icon at bounding box center [229, 54] width 5 height 4
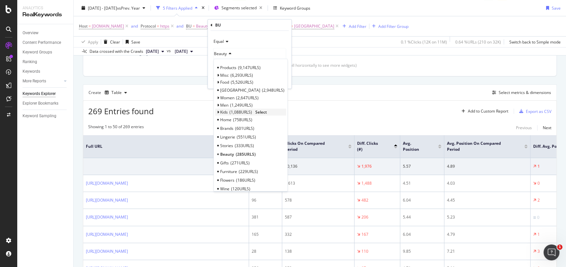
click at [231, 110] on span "1,088 URLS" at bounding box center [240, 112] width 23 height 6
click at [263, 110] on span "Select" at bounding box center [261, 112] width 12 height 6
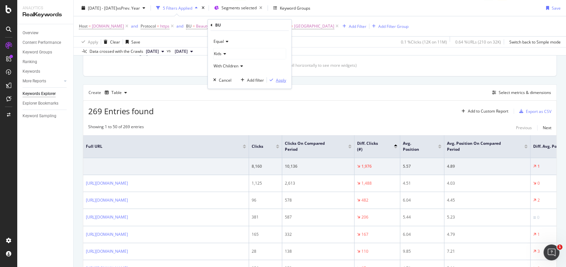
click at [281, 80] on div "Apply" at bounding box center [281, 80] width 10 height 6
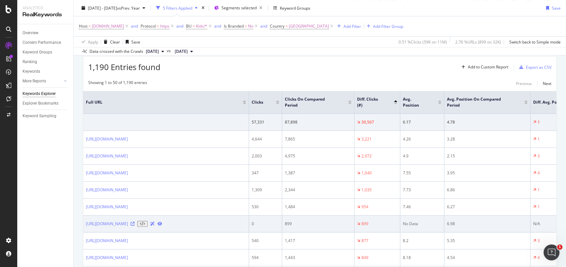
scroll to position [241, 0]
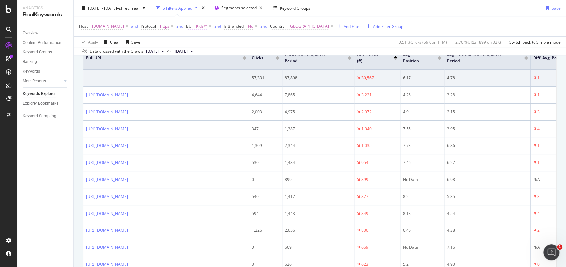
click at [207, 26] on span "Kids/*" at bounding box center [201, 26] width 11 height 9
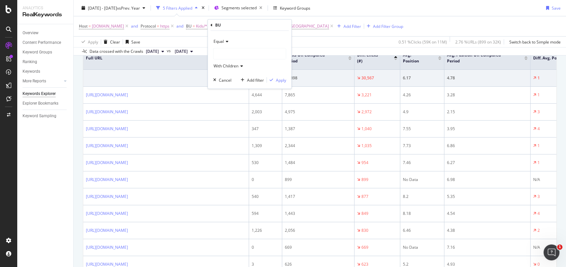
click at [223, 55] on div at bounding box center [250, 53] width 72 height 11
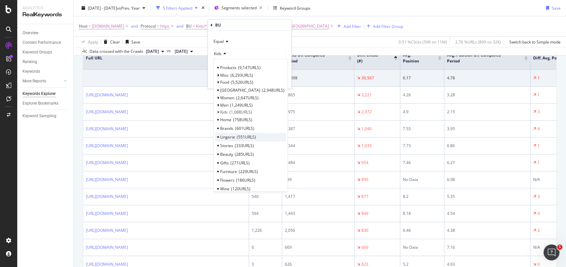
click at [228, 134] on span "Lingerie" at bounding box center [227, 137] width 15 height 6
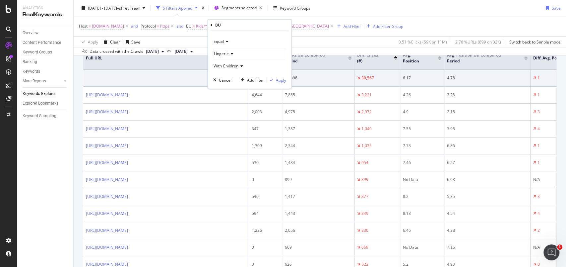
click at [281, 78] on div "Apply" at bounding box center [281, 80] width 10 height 6
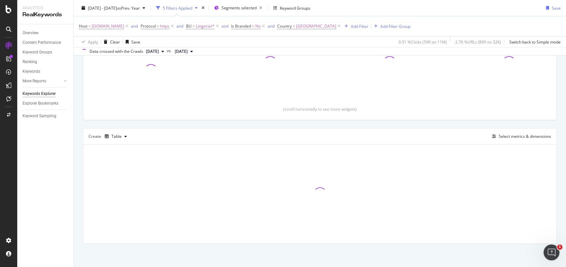
scroll to position [109, 0]
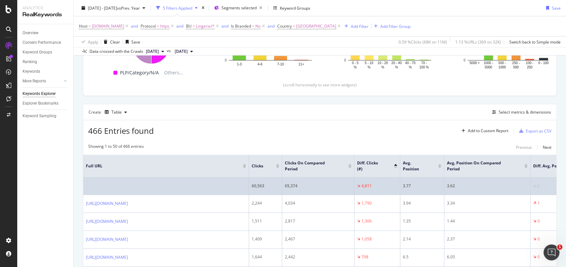
scroll to position [153, 0]
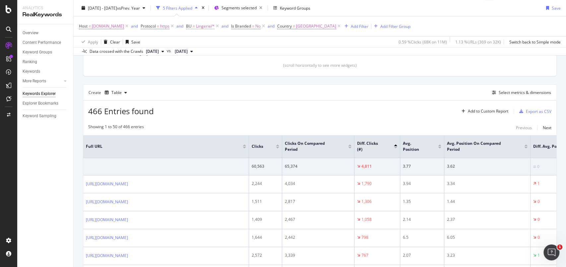
click at [215, 27] on span "Lingerie/*" at bounding box center [205, 26] width 19 height 9
click at [225, 55] on div at bounding box center [250, 53] width 72 height 11
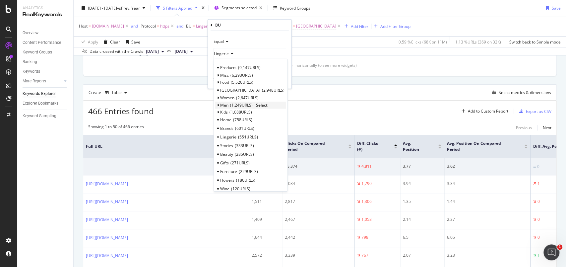
click at [232, 105] on span "1,249 URLS" at bounding box center [241, 105] width 23 height 6
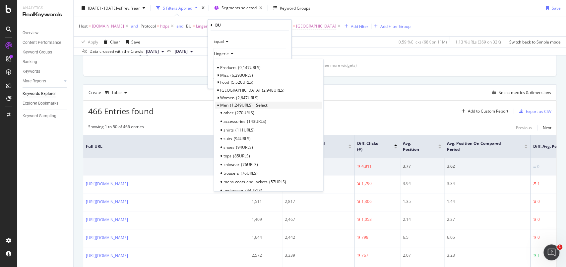
click at [262, 104] on span "Select" at bounding box center [262, 105] width 12 height 6
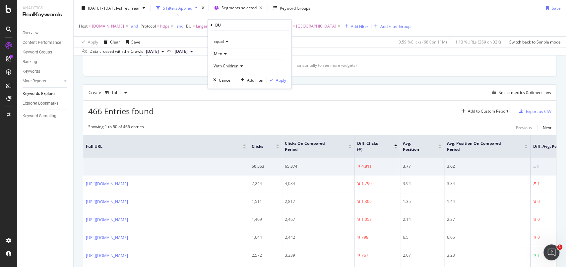
click at [283, 82] on div "Apply" at bounding box center [281, 80] width 10 height 6
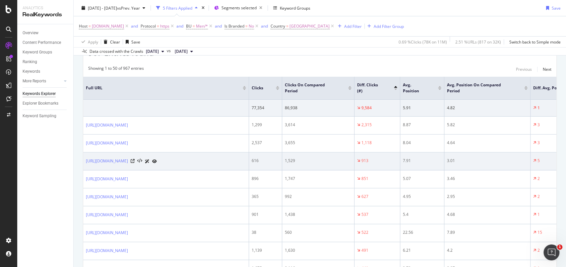
scroll to position [213, 0]
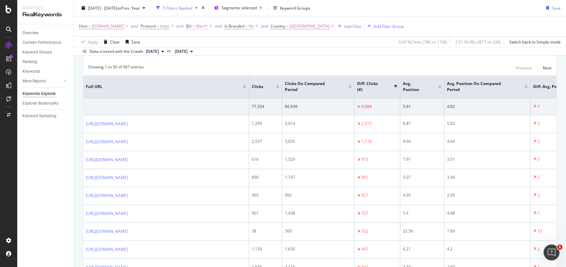
click at [208, 26] on span "Men/*" at bounding box center [202, 26] width 12 height 9
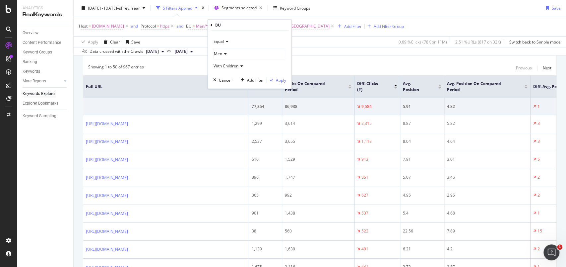
click at [223, 49] on div "Men" at bounding box center [250, 53] width 72 height 11
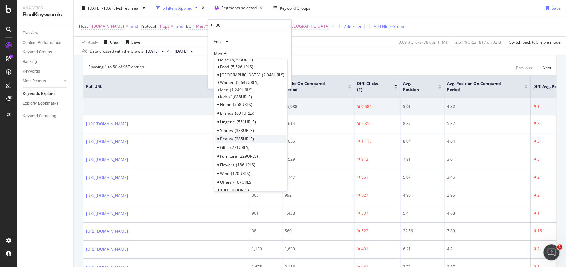
scroll to position [1, 0]
click at [268, 95] on span "Select" at bounding box center [268, 97] width 12 height 6
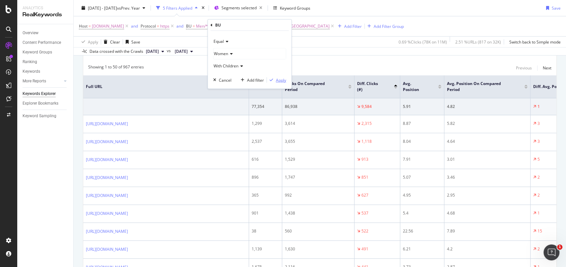
click at [279, 79] on div "Apply" at bounding box center [281, 80] width 10 height 6
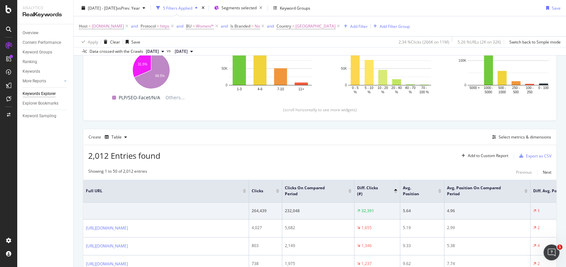
scroll to position [213, 0]
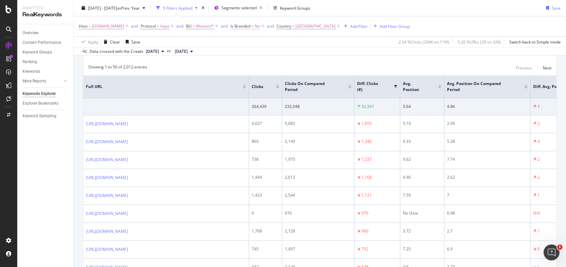
click at [254, 27] on span "=" at bounding box center [252, 26] width 2 height 6
click at [269, 39] on div "No" at bounding box center [294, 41] width 73 height 11
click at [270, 51] on div "Yes" at bounding box center [294, 55] width 71 height 9
click at [328, 56] on div "Apply" at bounding box center [325, 55] width 10 height 6
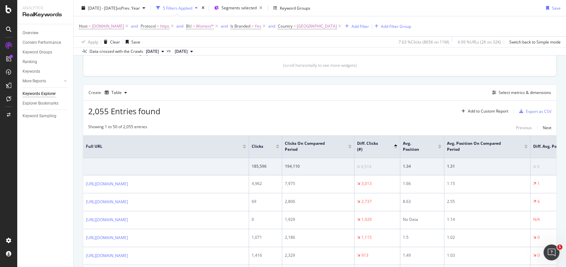
scroll to position [80, 0]
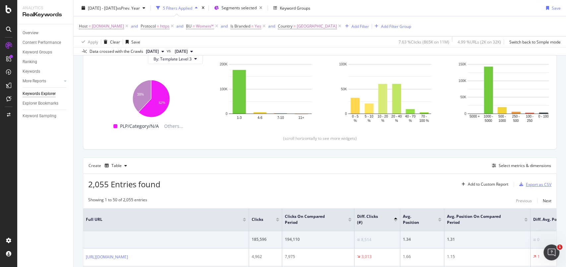
click at [530, 186] on div "Export as CSV" at bounding box center [539, 184] width 26 height 6
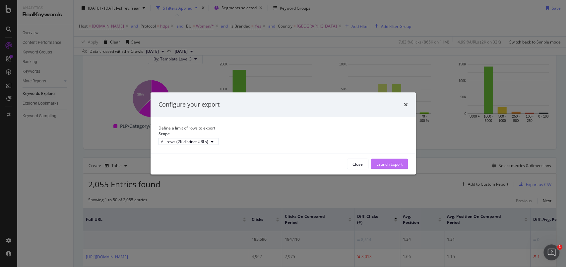
click at [403, 169] on button "Launch Export" at bounding box center [389, 164] width 37 height 11
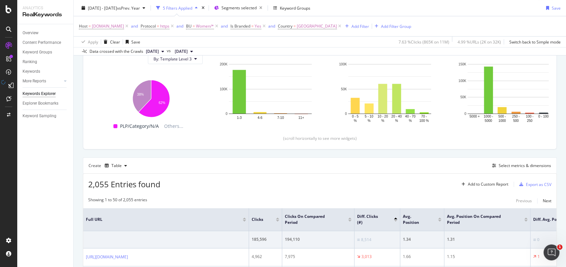
click at [3, 266] on icon "close toast" at bounding box center [1, 270] width 3 height 6
click at [261, 28] on span "Yes" at bounding box center [258, 26] width 7 height 9
click at [270, 39] on div "Yes" at bounding box center [294, 41] width 73 height 11
click at [271, 59] on div "No" at bounding box center [294, 63] width 71 height 9
click at [327, 53] on div "Apply" at bounding box center [325, 55] width 10 height 6
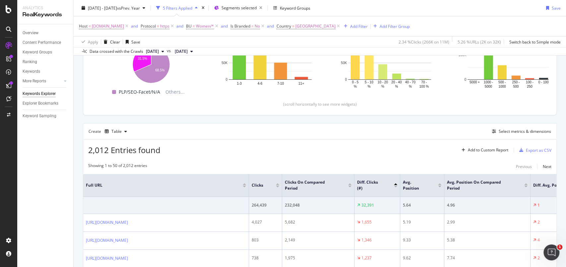
scroll to position [169, 0]
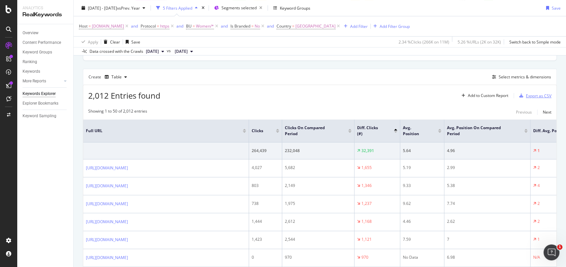
click at [536, 95] on div "Export as CSV" at bounding box center [539, 96] width 26 height 6
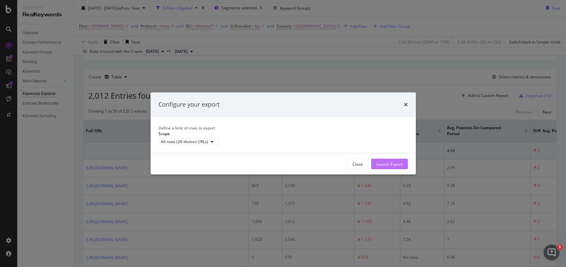
click at [387, 166] on div "Launch Export" at bounding box center [389, 164] width 26 height 6
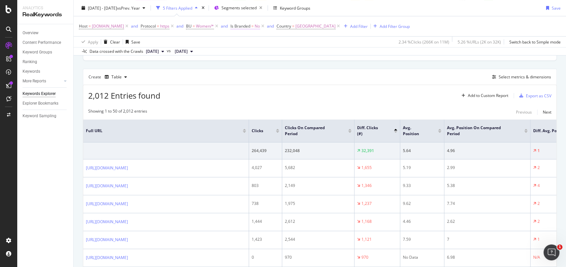
click at [260, 28] on span "No" at bounding box center [257, 26] width 5 height 9
click at [268, 40] on div "No" at bounding box center [294, 41] width 73 height 11
click at [267, 53] on div "Yes" at bounding box center [294, 55] width 71 height 9
click at [324, 52] on div "Apply" at bounding box center [325, 55] width 10 height 6
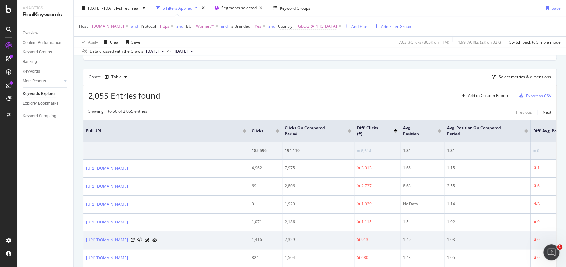
scroll to position [213, 0]
